Goal: Information Seeking & Learning: Learn about a topic

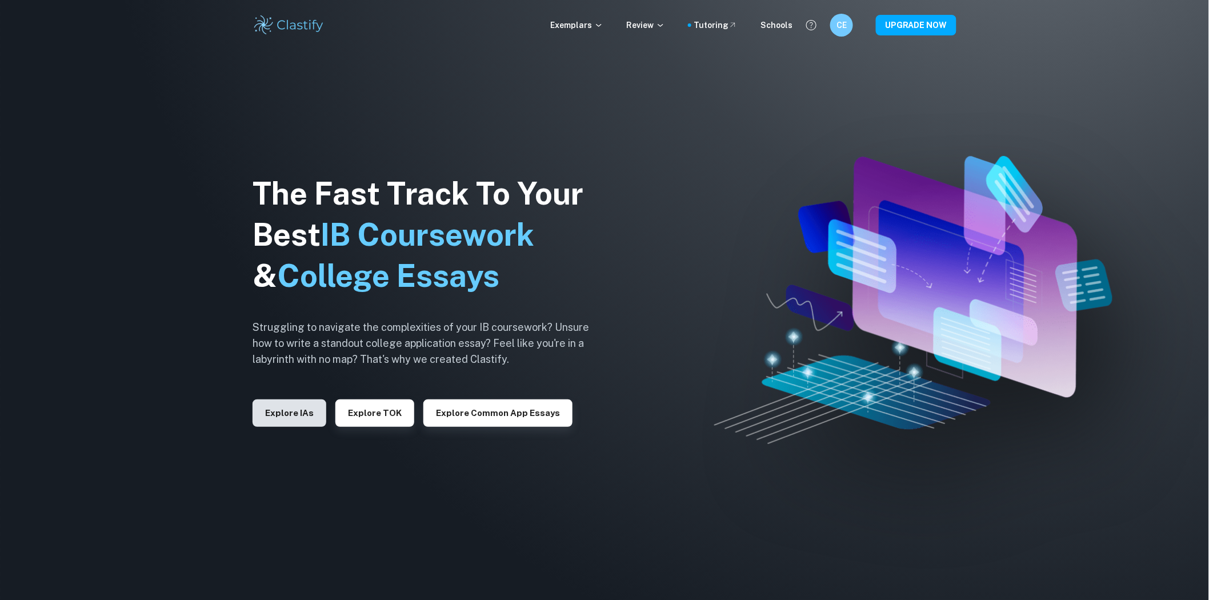
click at [275, 413] on button "Explore IAs" at bounding box center [290, 412] width 74 height 27
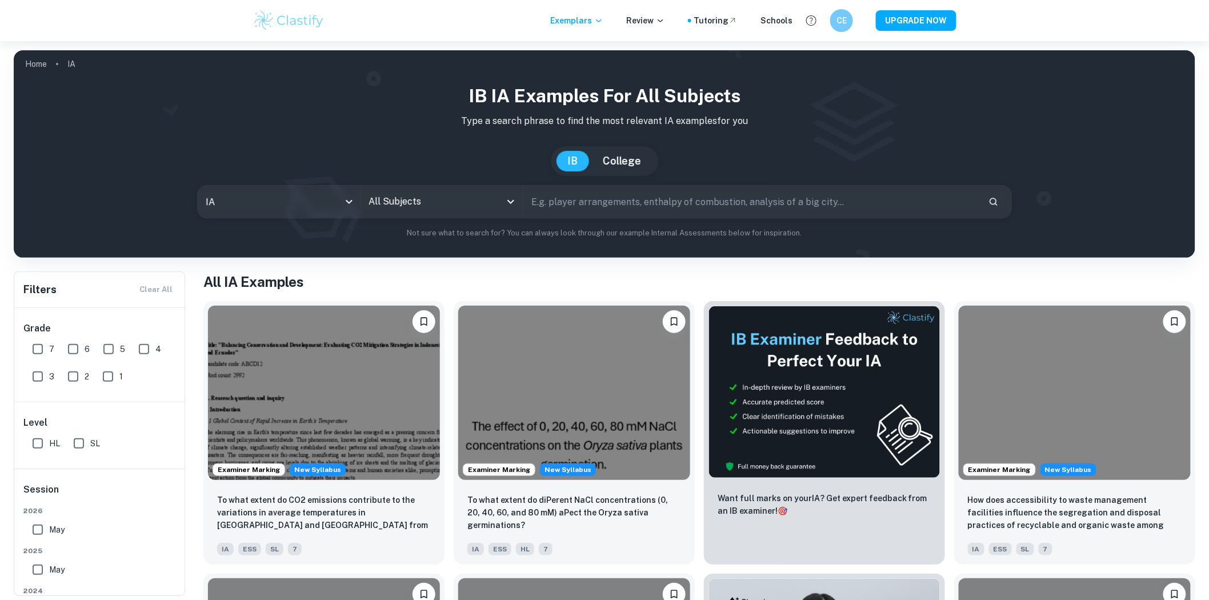
click at [405, 213] on div "All Subjects" at bounding box center [442, 202] width 162 height 32
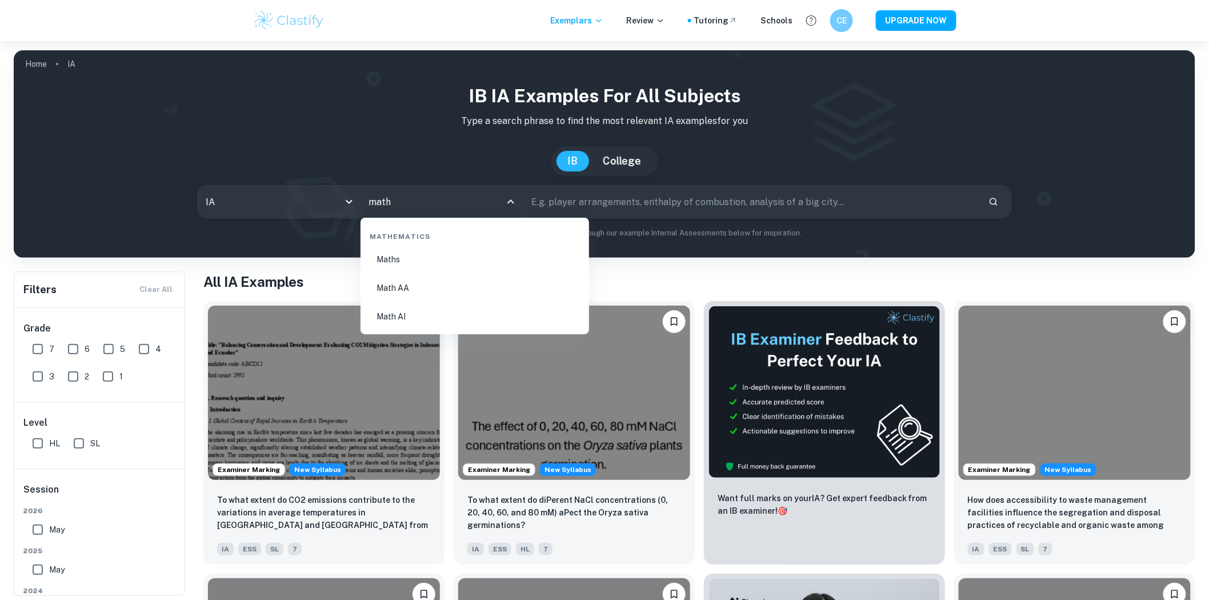
click at [410, 258] on li "Maths" at bounding box center [474, 259] width 219 height 26
type input "Maths"
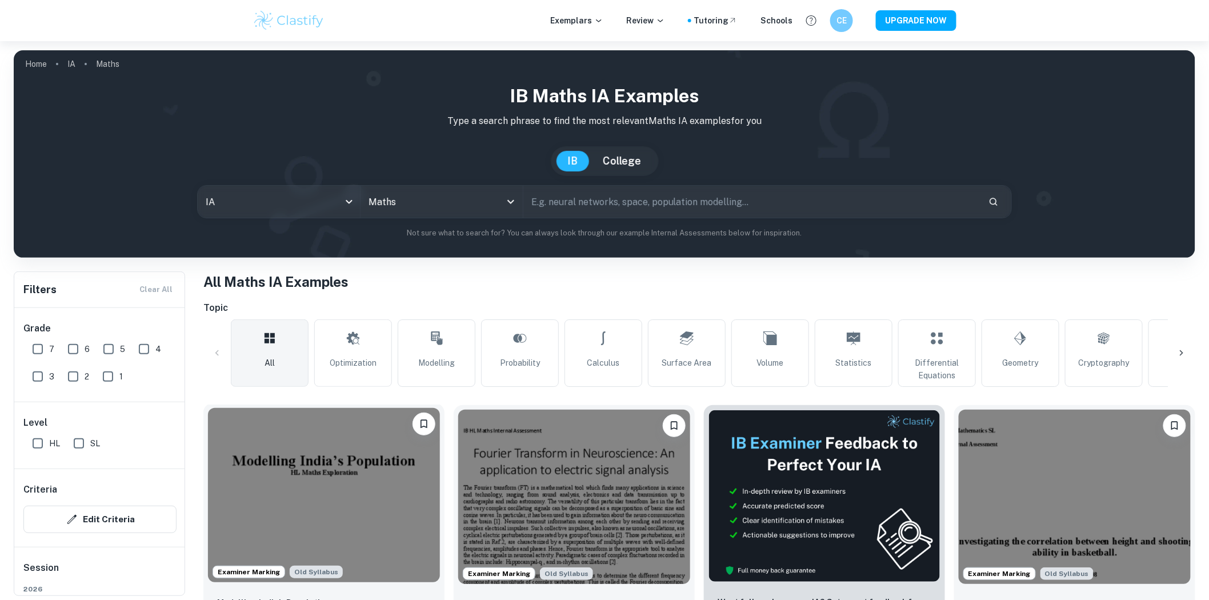
click at [361, 489] on img at bounding box center [324, 495] width 232 height 174
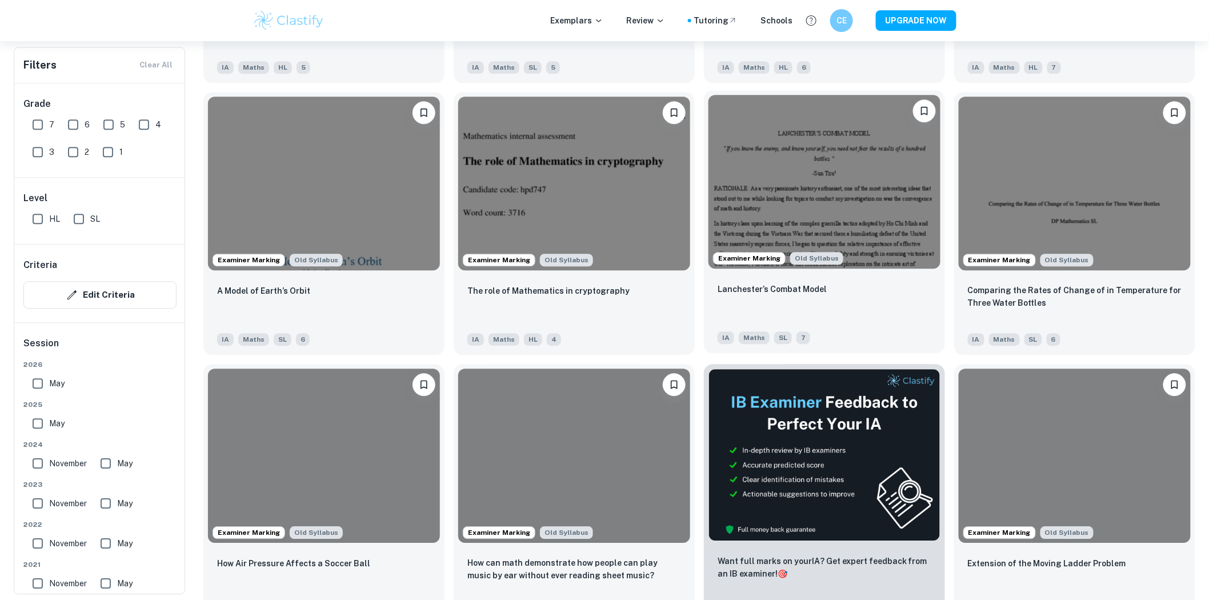
scroll to position [1143, 0]
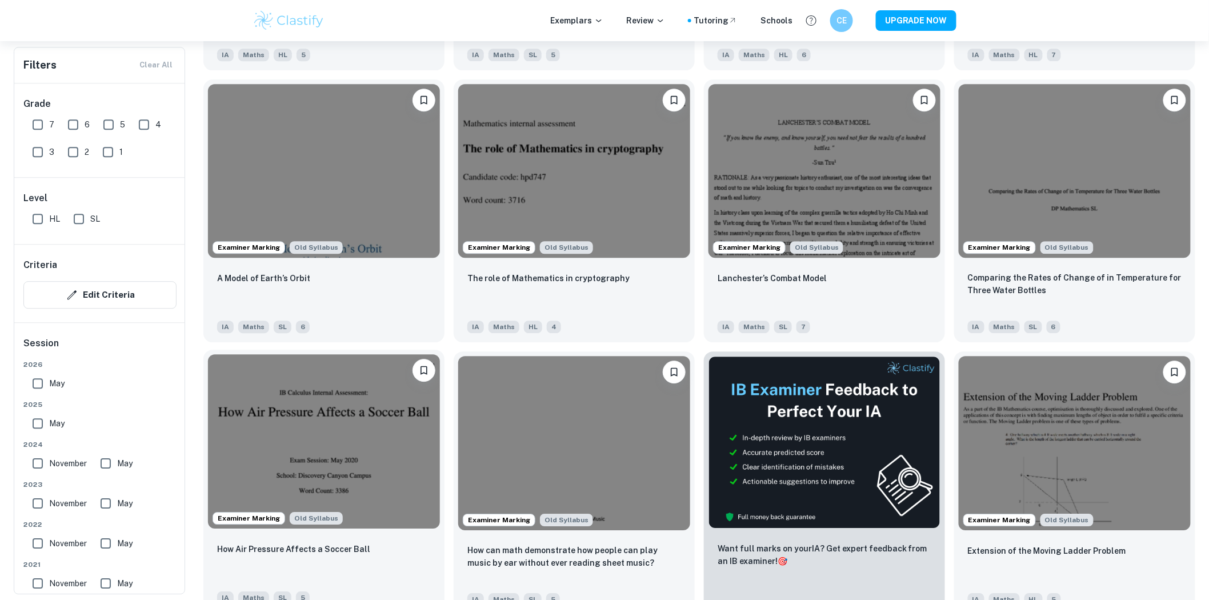
click at [257, 465] on img at bounding box center [324, 441] width 232 height 174
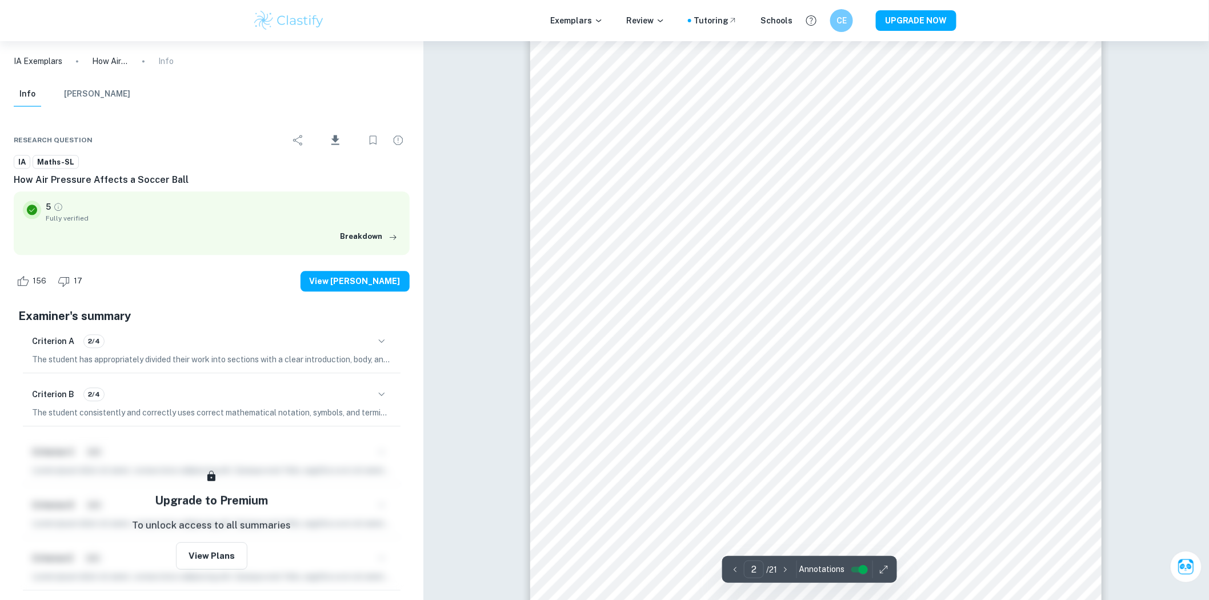
scroll to position [1425, 0]
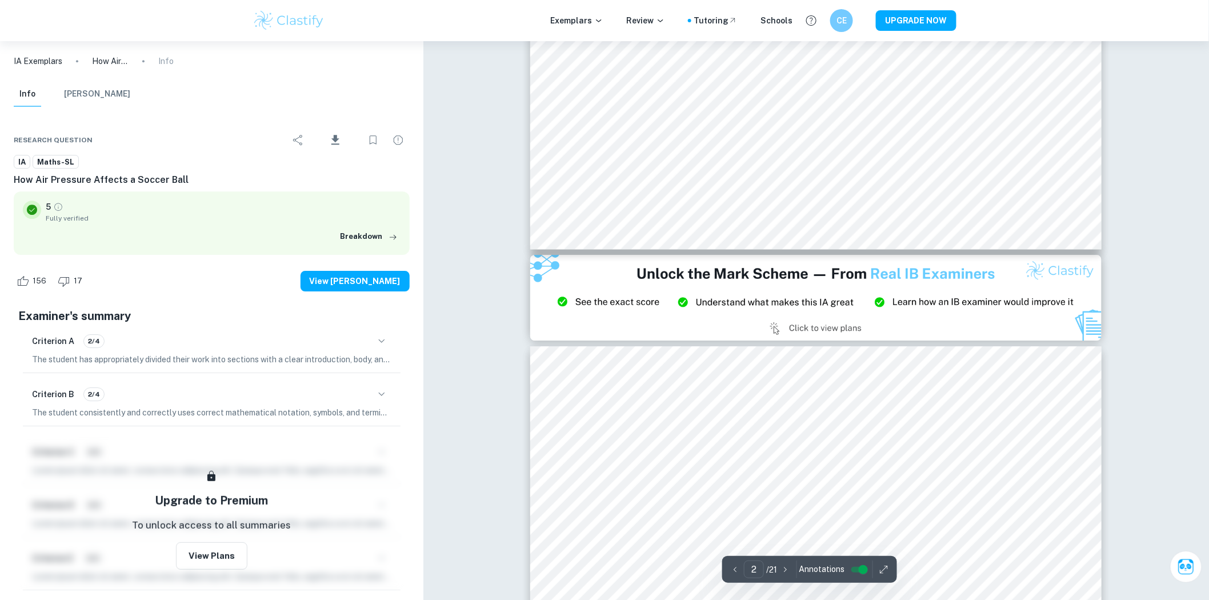
type input "3"
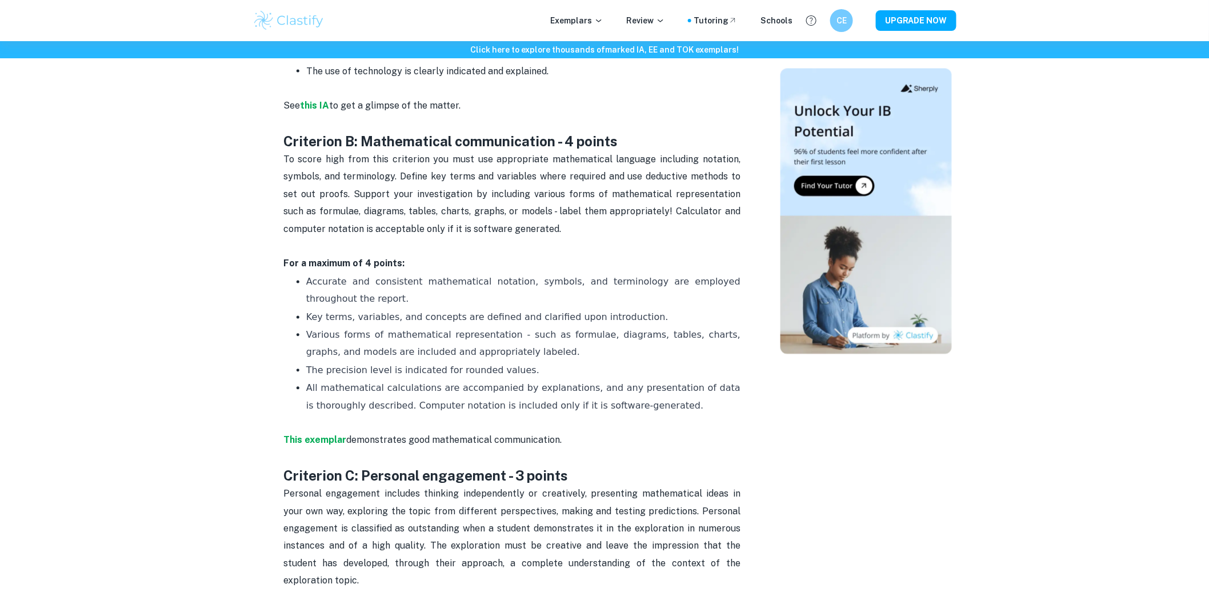
drag, startPoint x: 242, startPoint y: 209, endPoint x: 503, endPoint y: 425, distance: 338.9
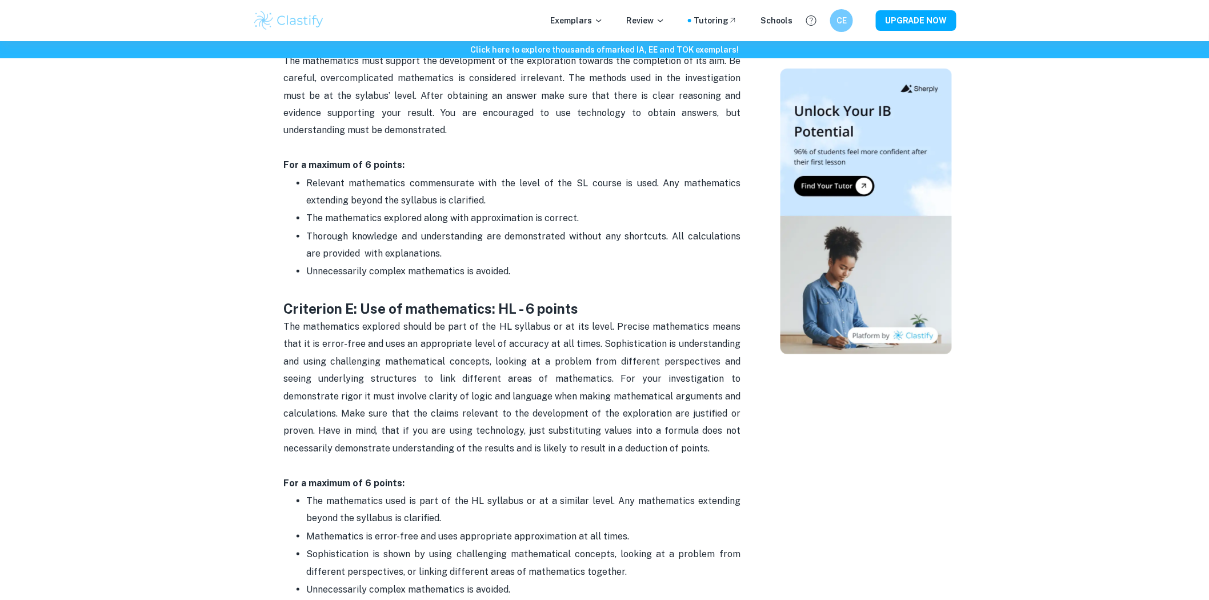
drag, startPoint x: 317, startPoint y: 257, endPoint x: 221, endPoint y: 175, distance: 126.1
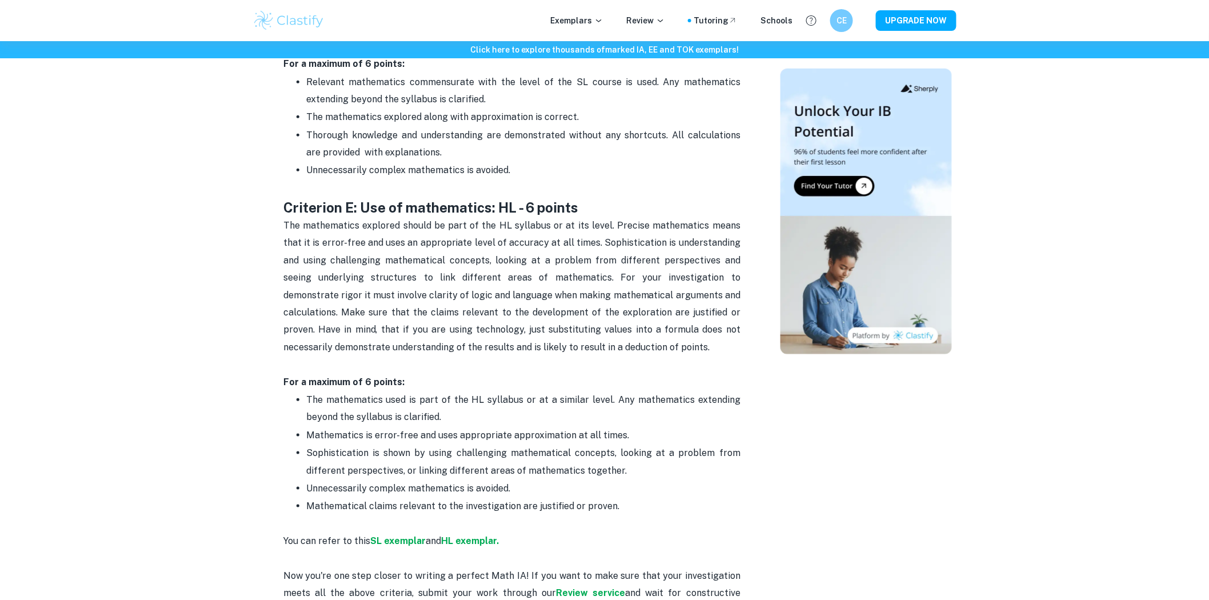
drag, startPoint x: 477, startPoint y: 241, endPoint x: 490, endPoint y: 290, distance: 50.9
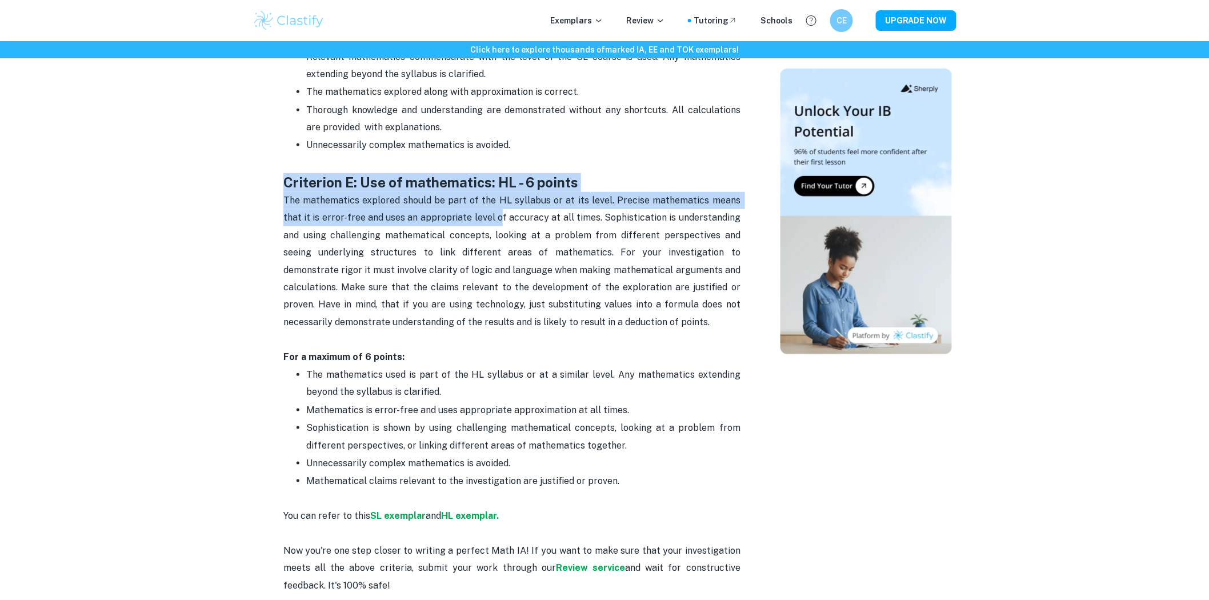
drag, startPoint x: 314, startPoint y: 168, endPoint x: 519, endPoint y: 209, distance: 208.5
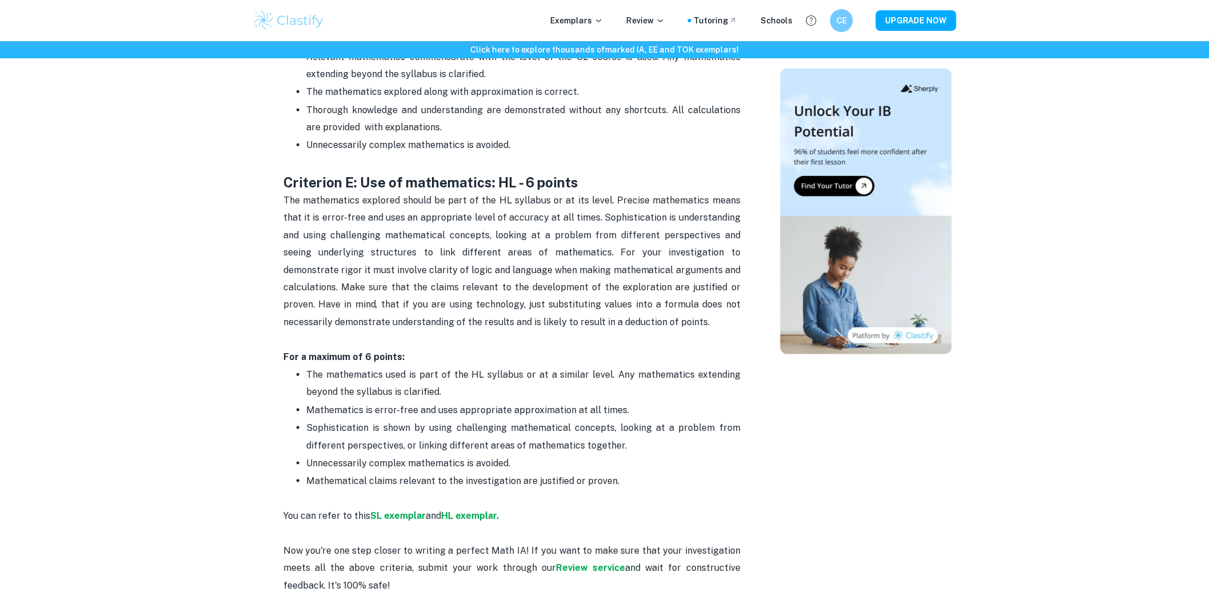
click at [606, 285] on p "The mathematics explored should be part of the HL syllabus or at its level. Pre…" at bounding box center [511, 270] width 457 height 157
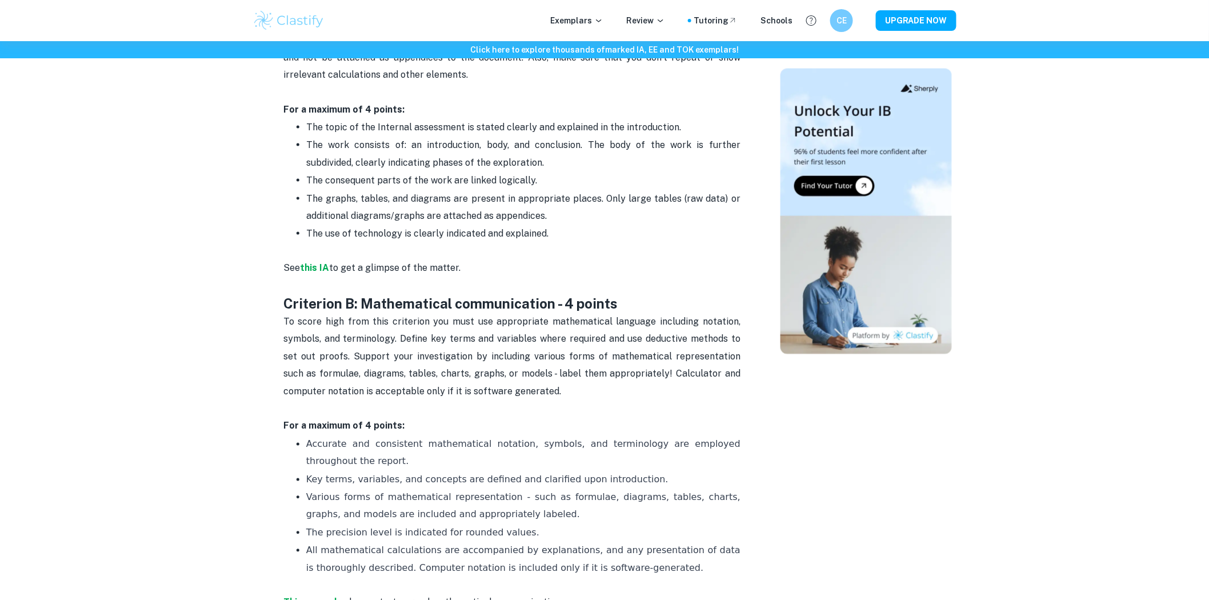
scroll to position [322, 0]
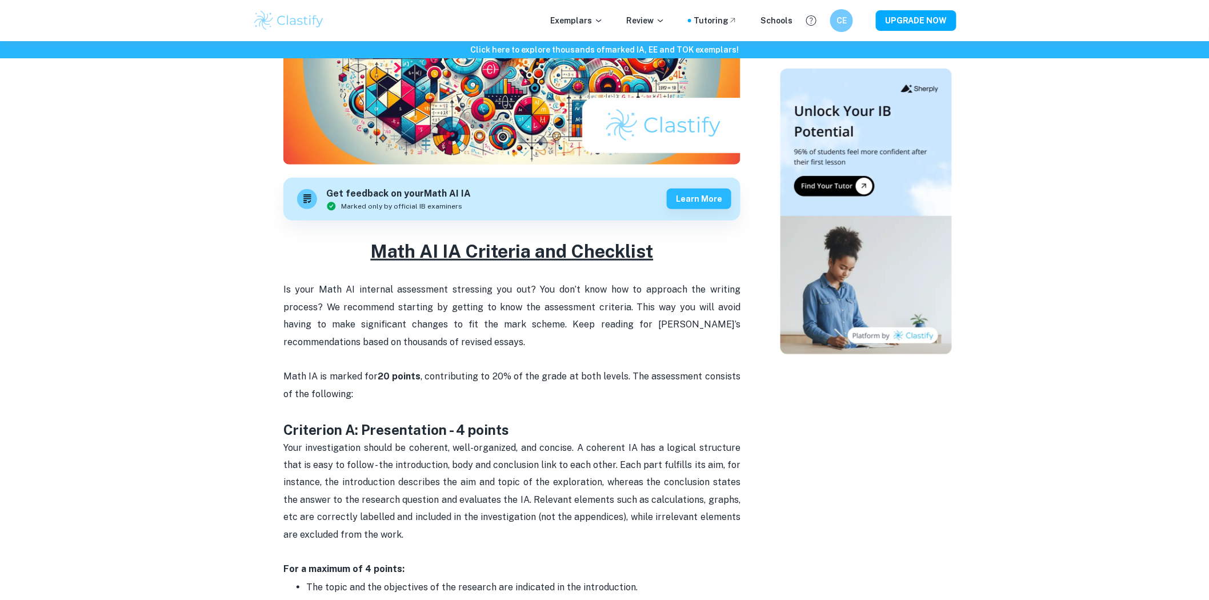
scroll to position [381, 0]
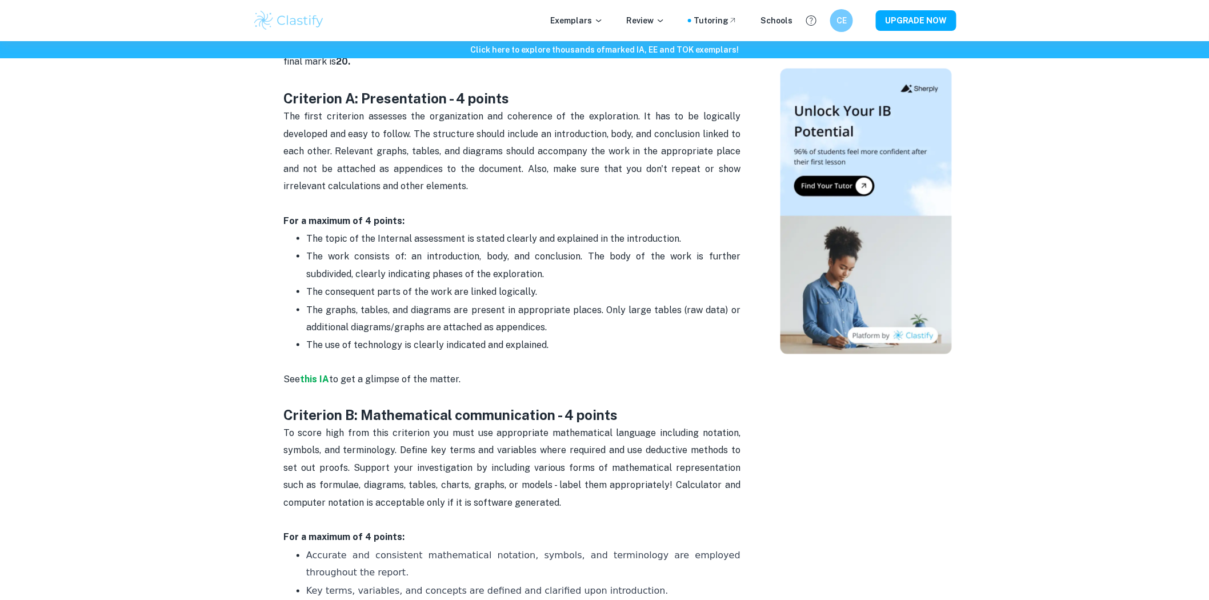
scroll to position [305, 0]
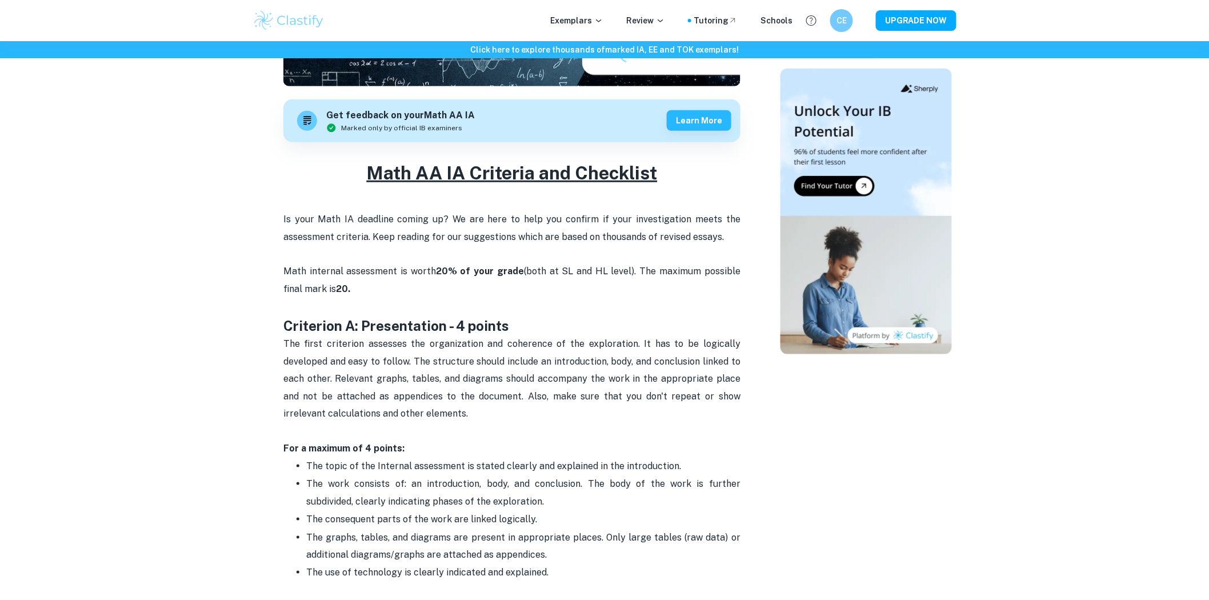
drag, startPoint x: 521, startPoint y: 375, endPoint x: 360, endPoint y: 181, distance: 252.5
copy div "Math AA IA Criteria and Checklist Is your Math IA deadline coming up? We are he…"
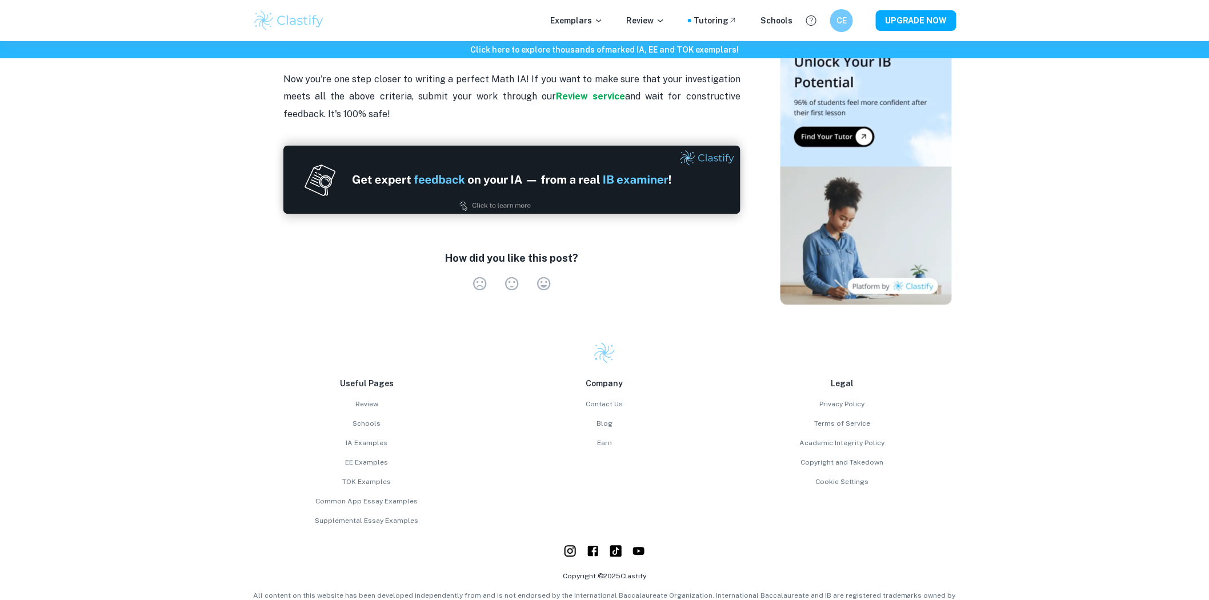
drag, startPoint x: 567, startPoint y: 391, endPoint x: 622, endPoint y: 511, distance: 131.7
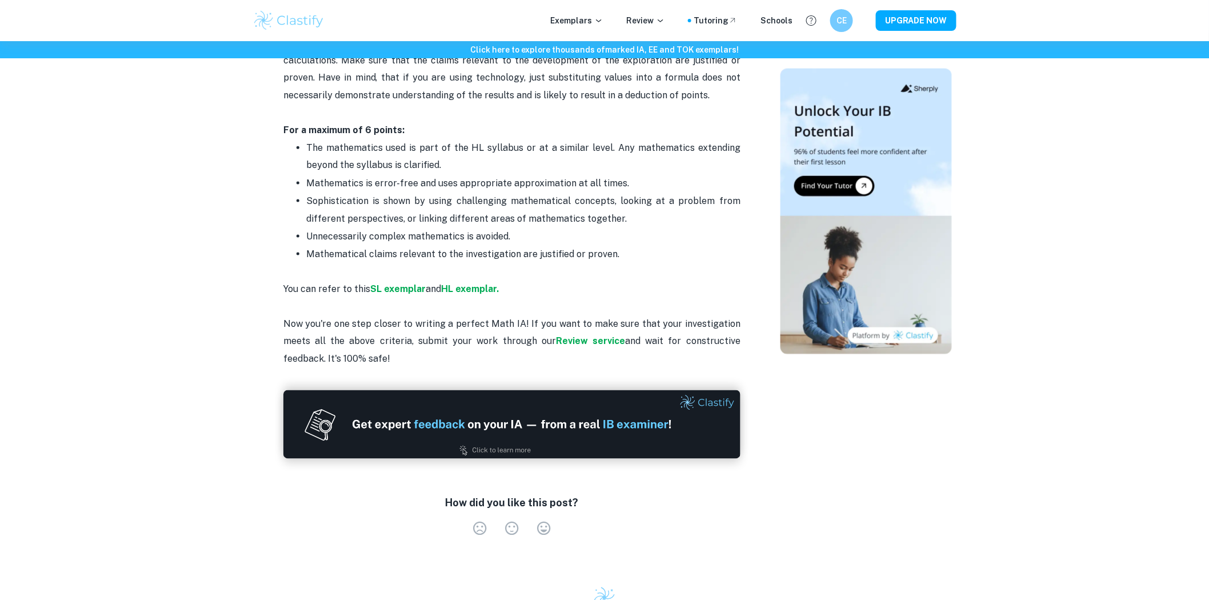
scroll to position [2317, 0]
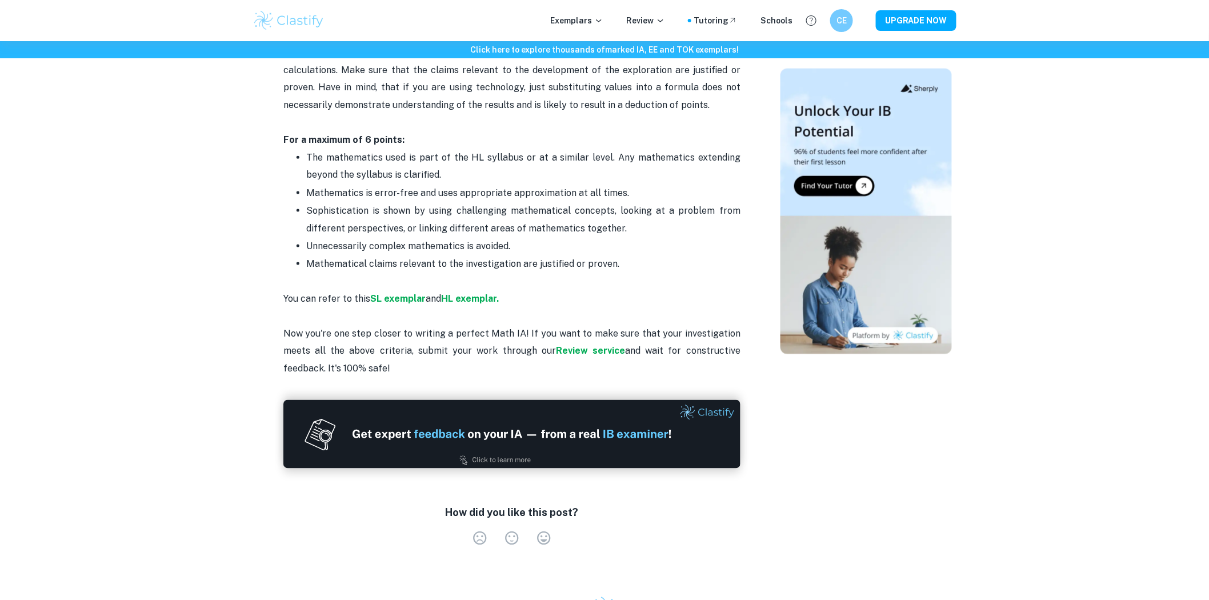
click at [530, 291] on p "You can refer to this SL exemplar and HL exemplar. Now you're one step closer t…" at bounding box center [511, 325] width 457 height 104
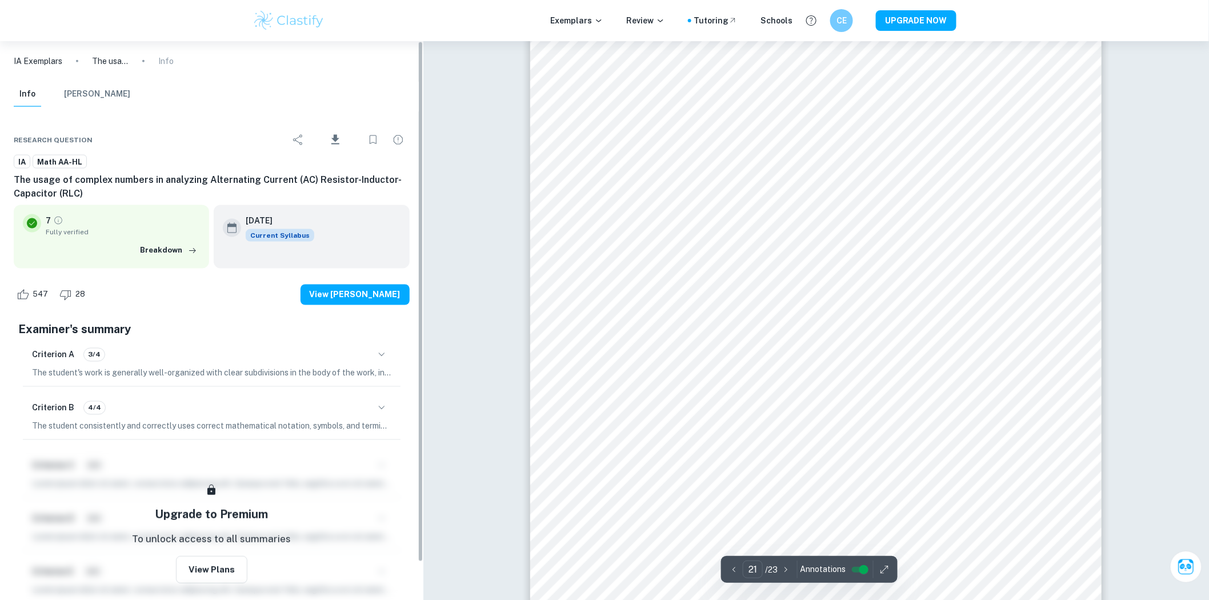
scroll to position [16915, 0]
click at [333, 139] on icon "Download" at bounding box center [336, 140] width 14 height 14
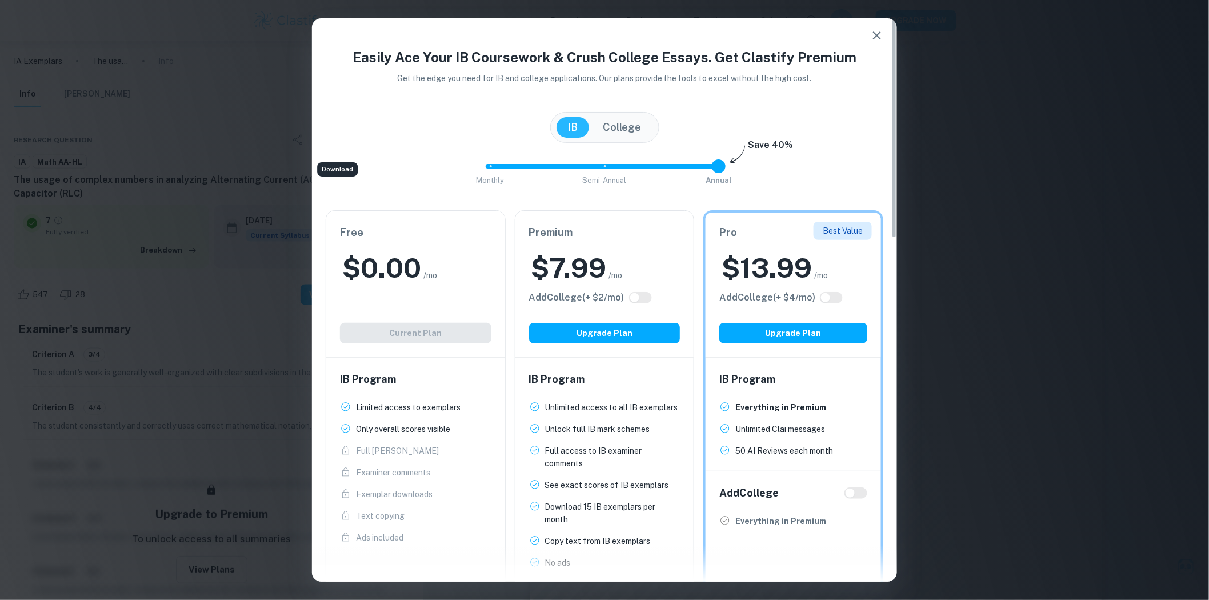
click at [167, 239] on div "Easily Ace Your IB Coursework & Crush College Essays. Get Clastify Premium Get …" at bounding box center [604, 300] width 1209 height 600
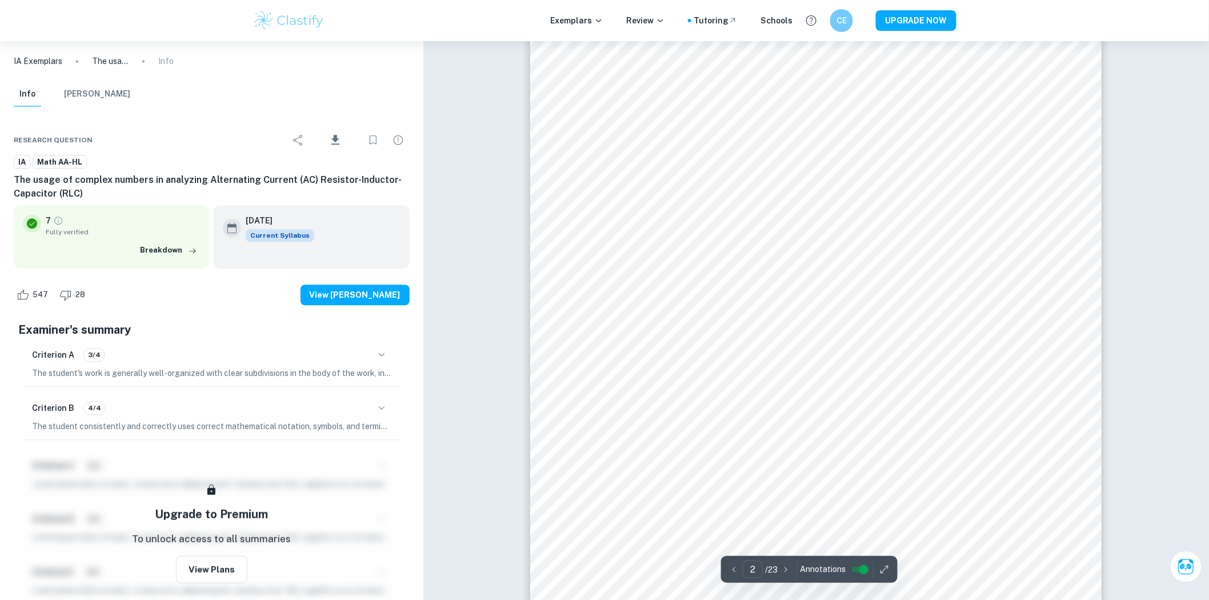
scroll to position [1070, 0]
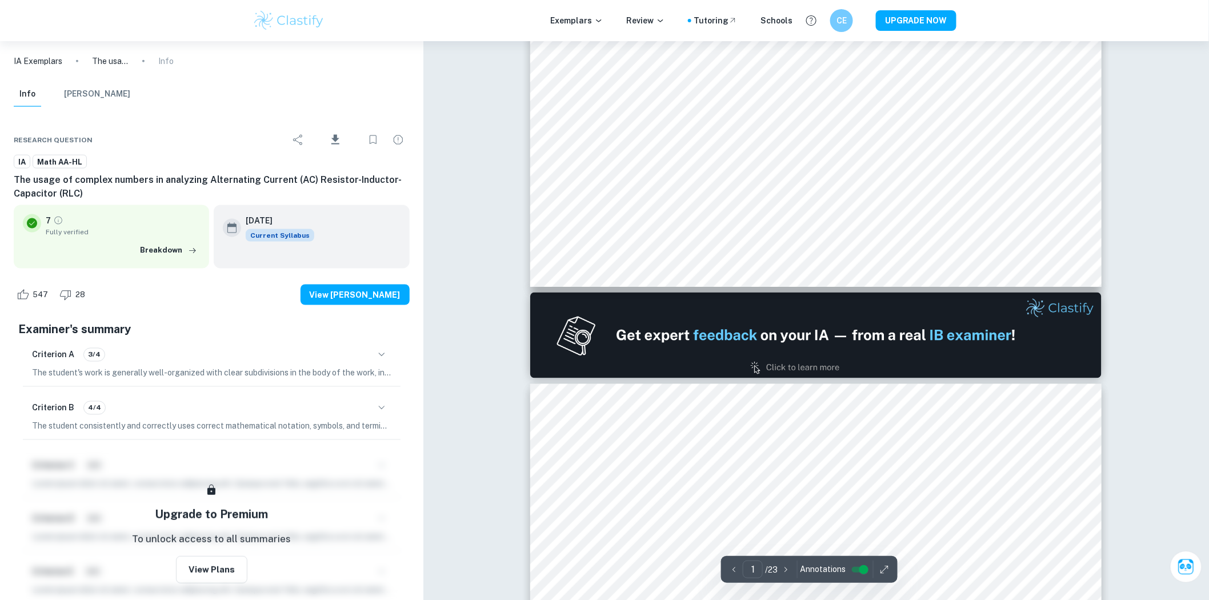
drag, startPoint x: 820, startPoint y: 334, endPoint x: 642, endPoint y: 33, distance: 350.4
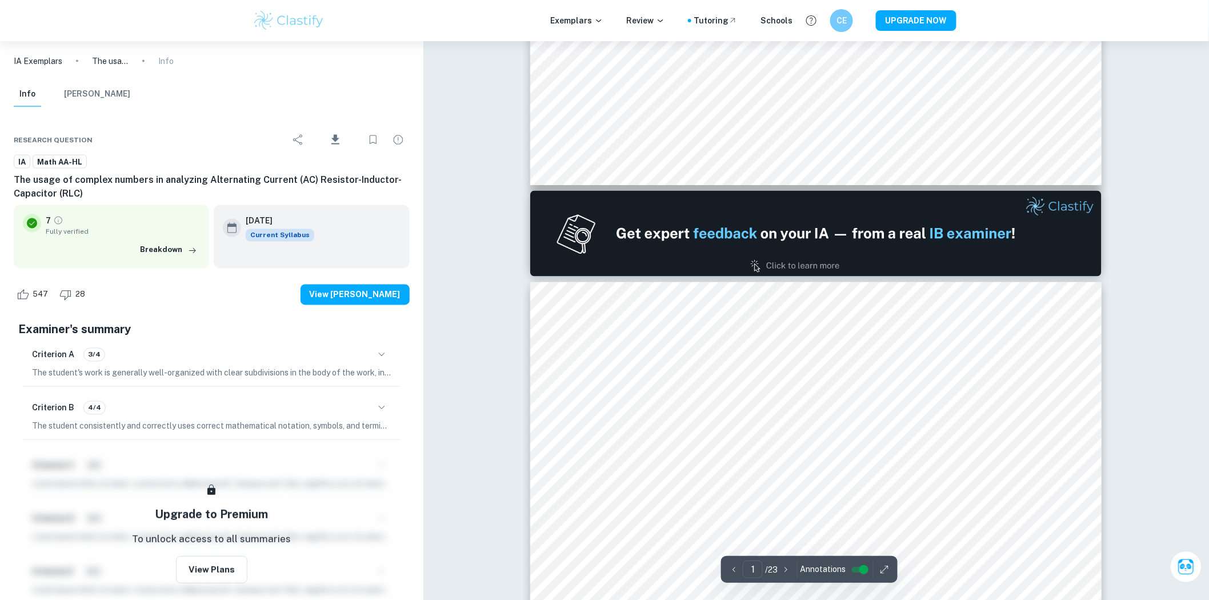
scroll to position [0, 0]
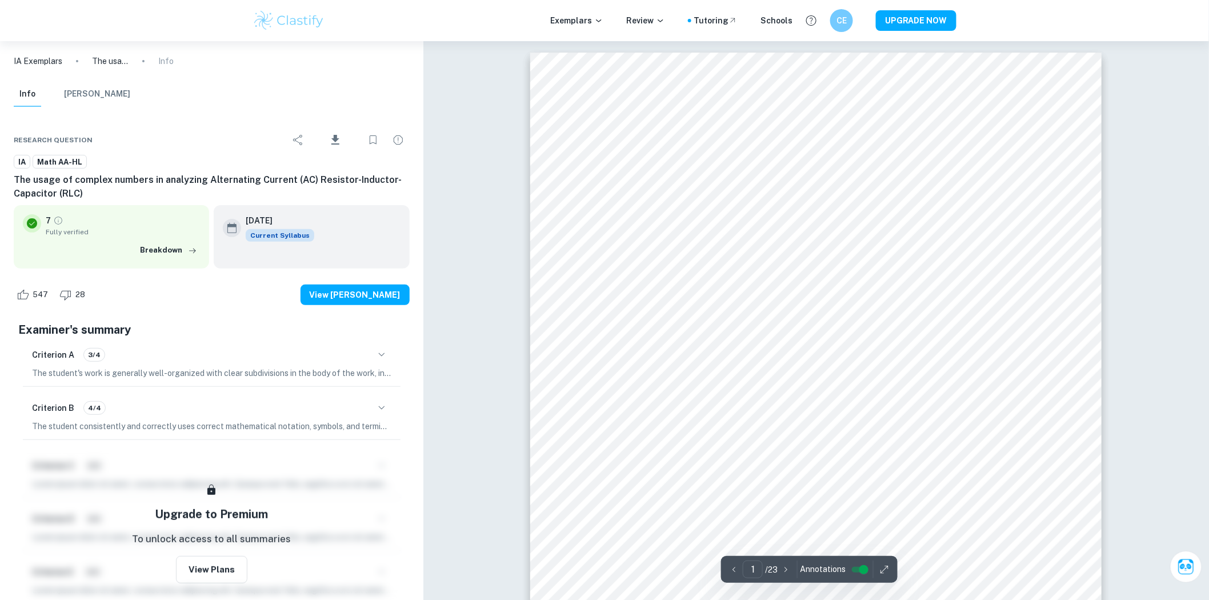
drag, startPoint x: 718, startPoint y: 160, endPoint x: 589, endPoint y: -55, distance: 251.5
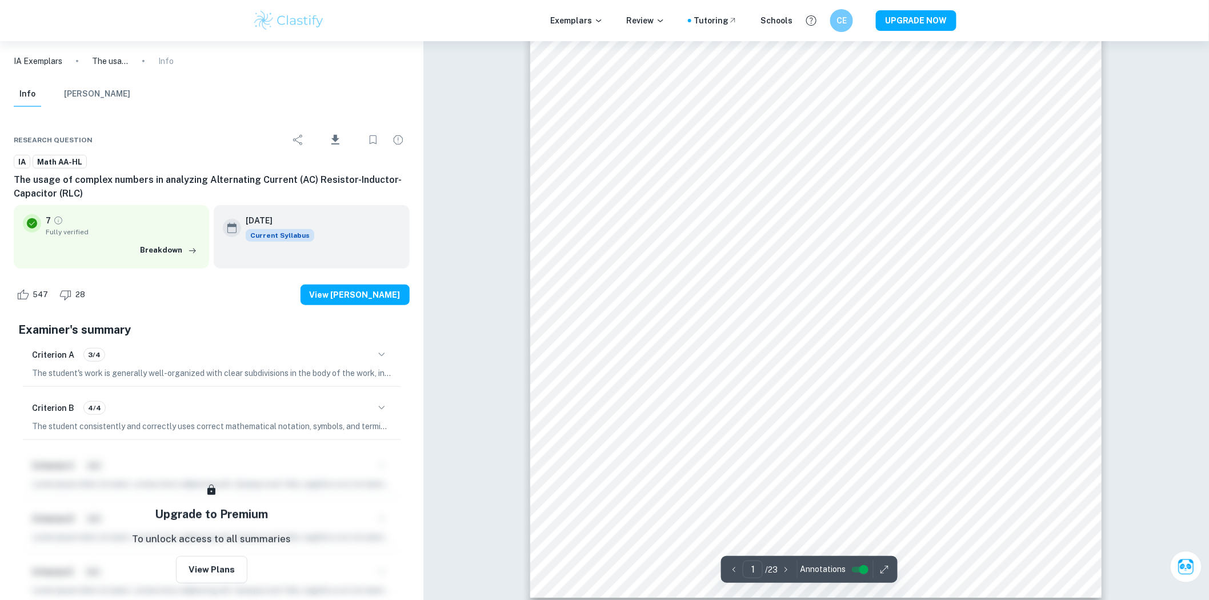
scroll to position [242, 0]
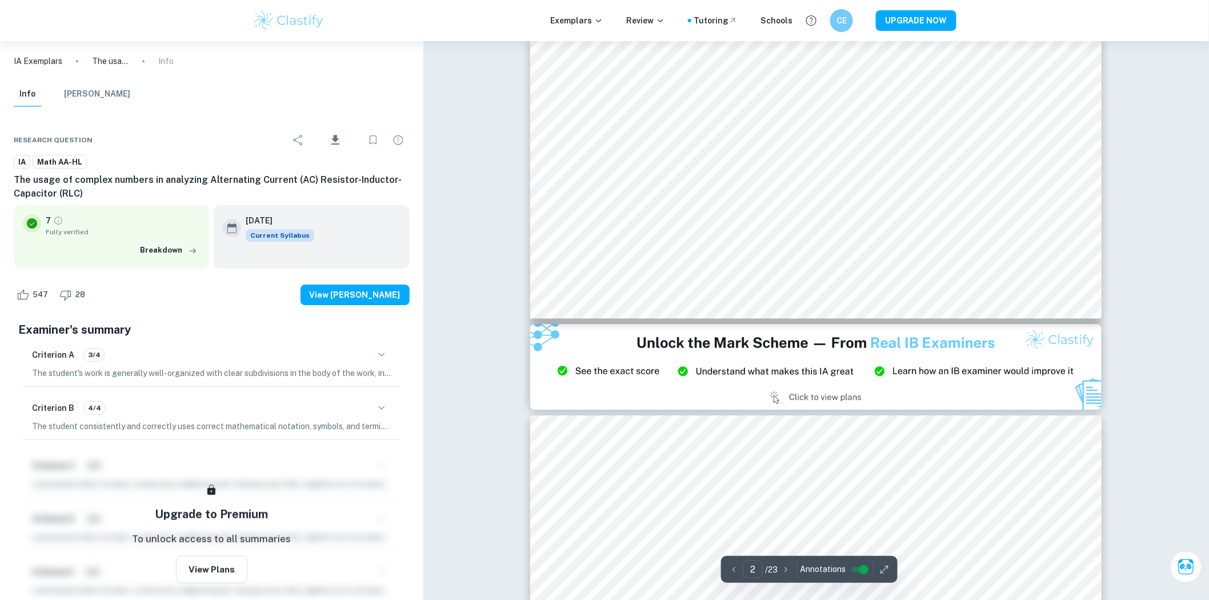
type input "3"
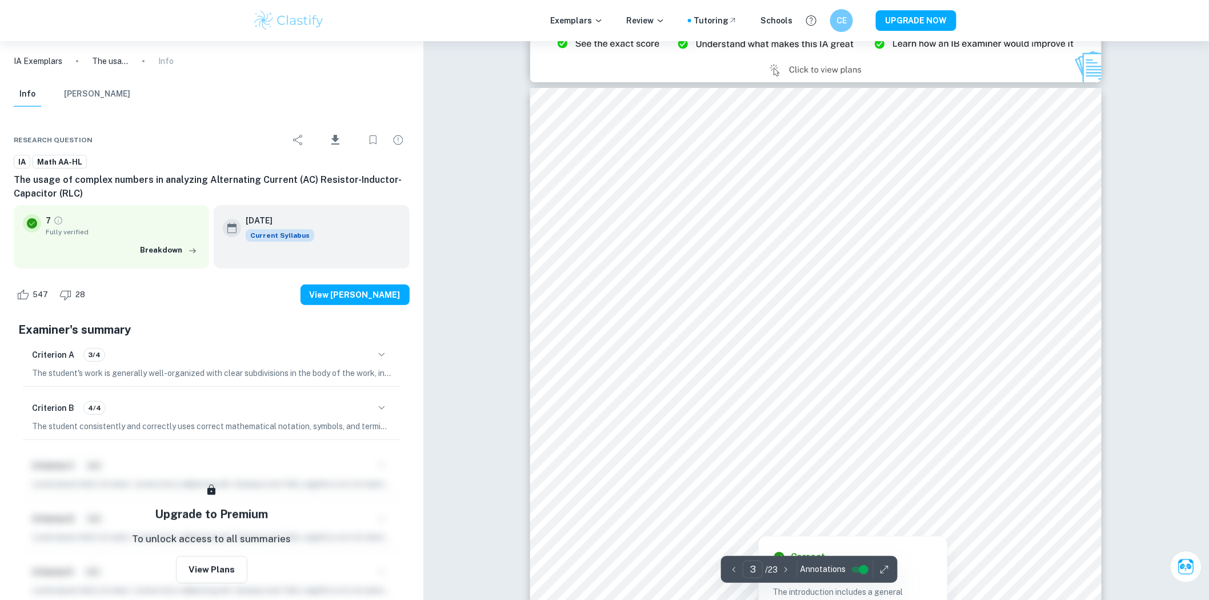
scroll to position [1892, 0]
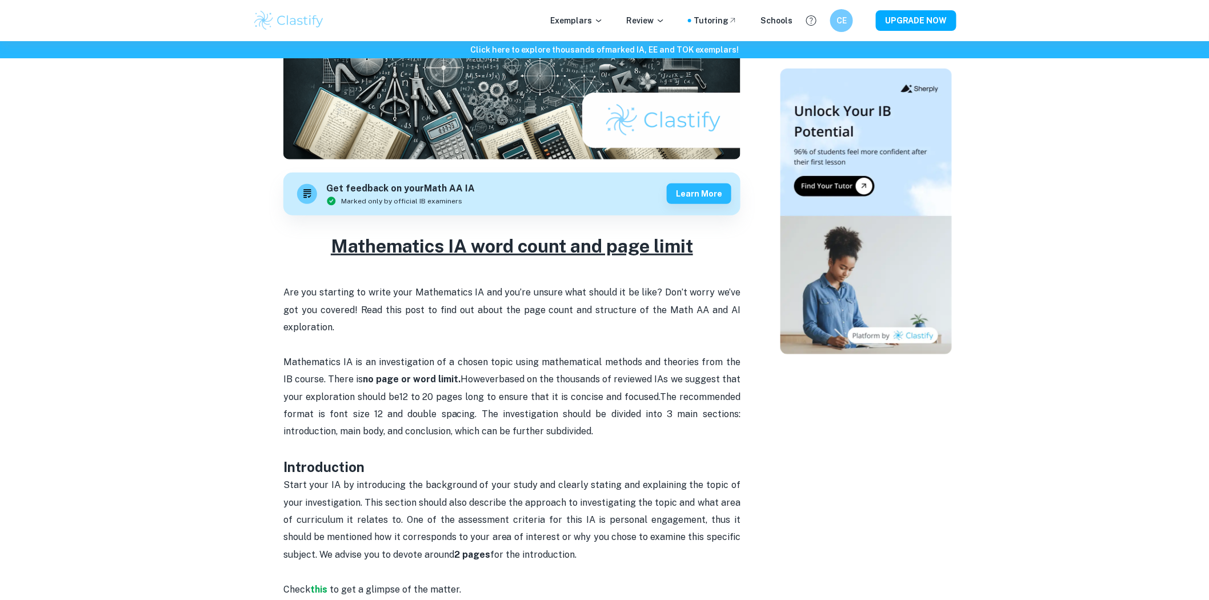
scroll to position [507, 0]
